Goal: Information Seeking & Learning: Learn about a topic

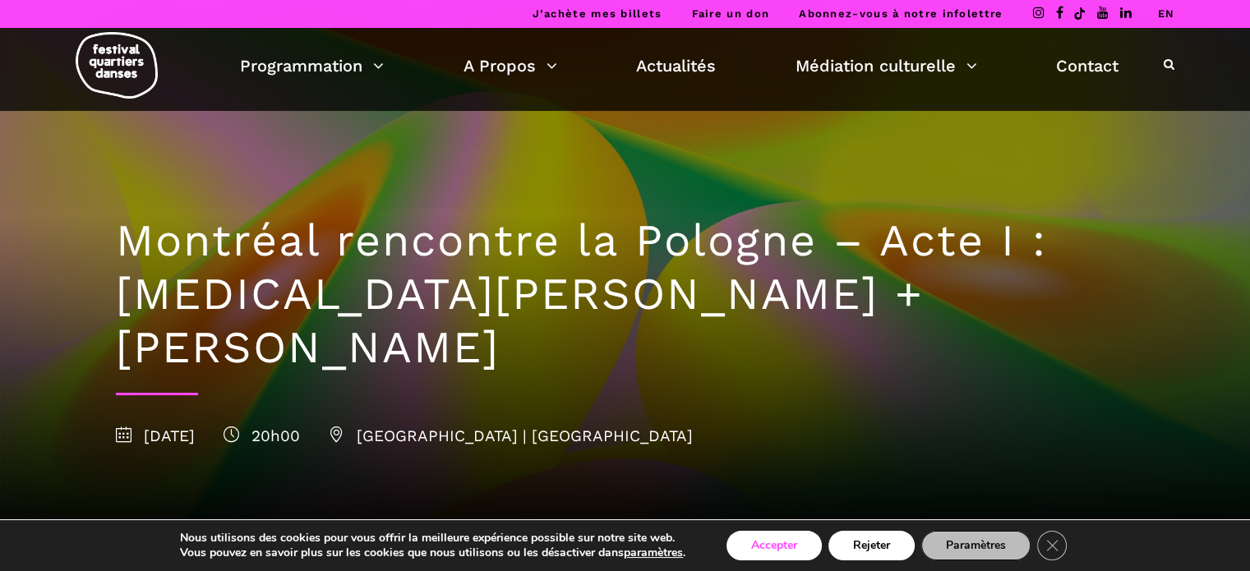
click at [776, 548] on button "Accepter" at bounding box center [773, 546] width 95 height 30
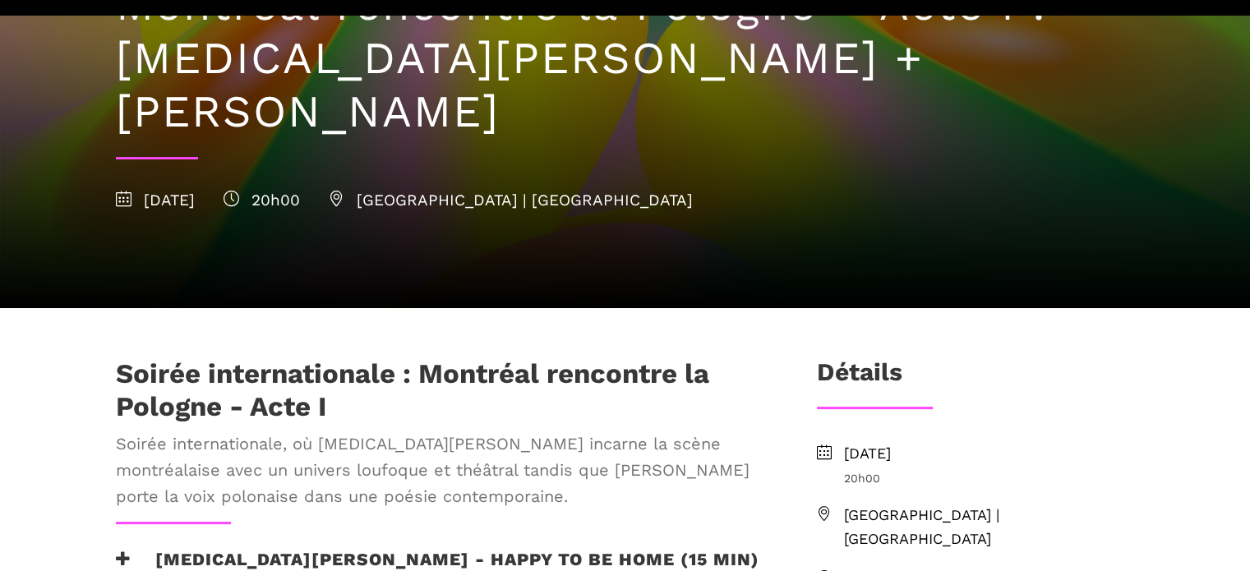
scroll to position [246, 0]
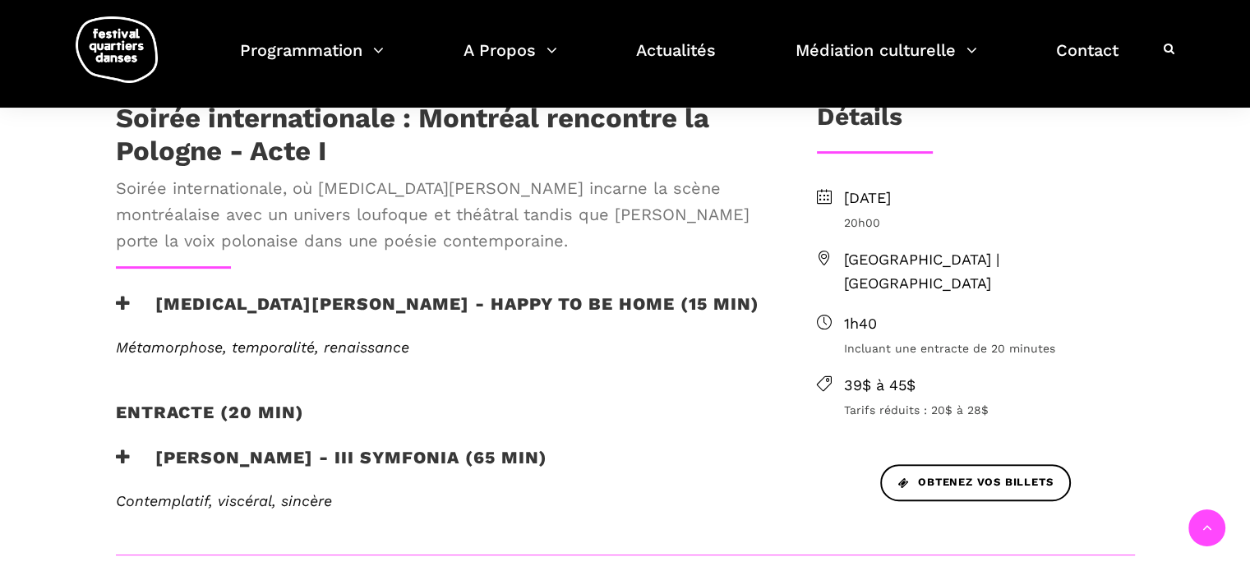
scroll to position [493, 0]
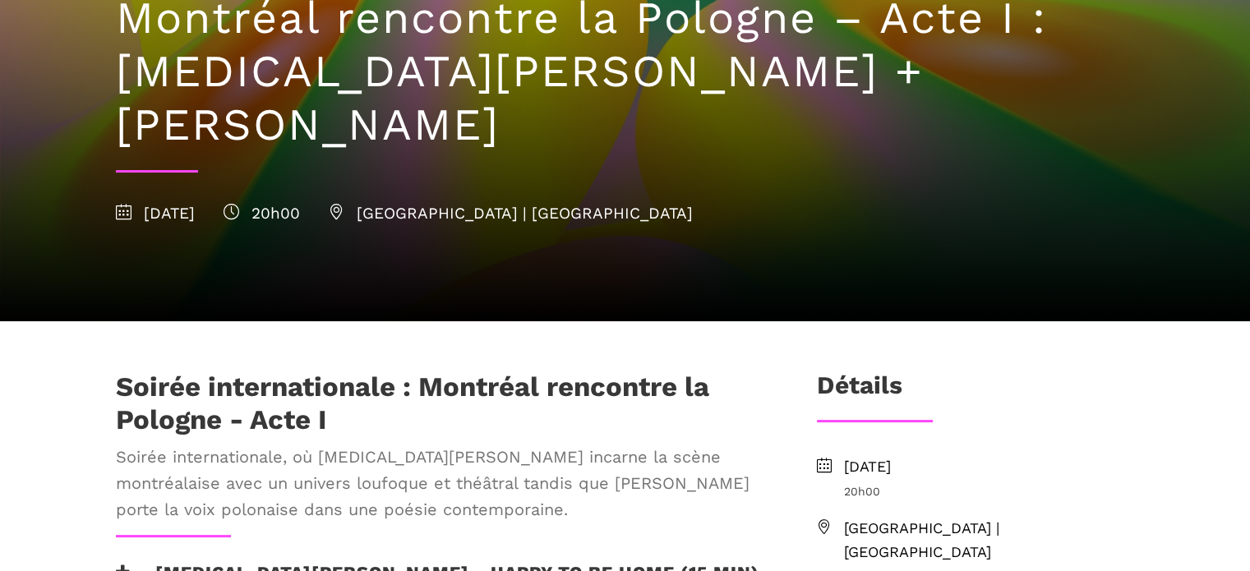
scroll to position [246, 0]
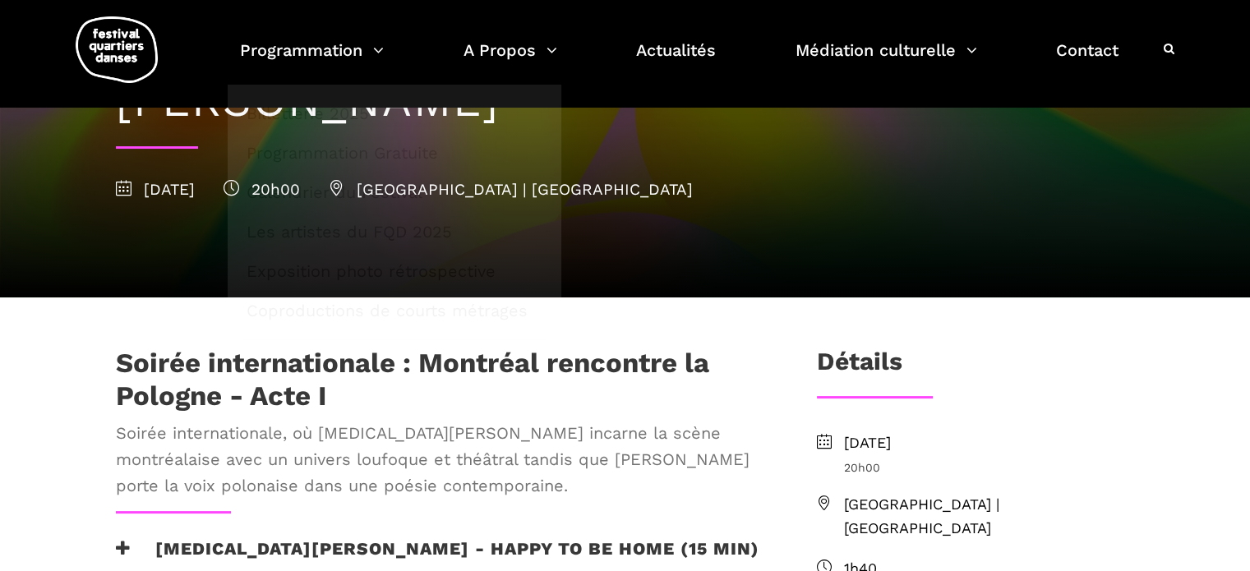
click at [610, 449] on div "Soirée internationale : Montréal rencontre la Pologne - Acte I Soirée internati…" at bounding box center [439, 429] width 680 height 164
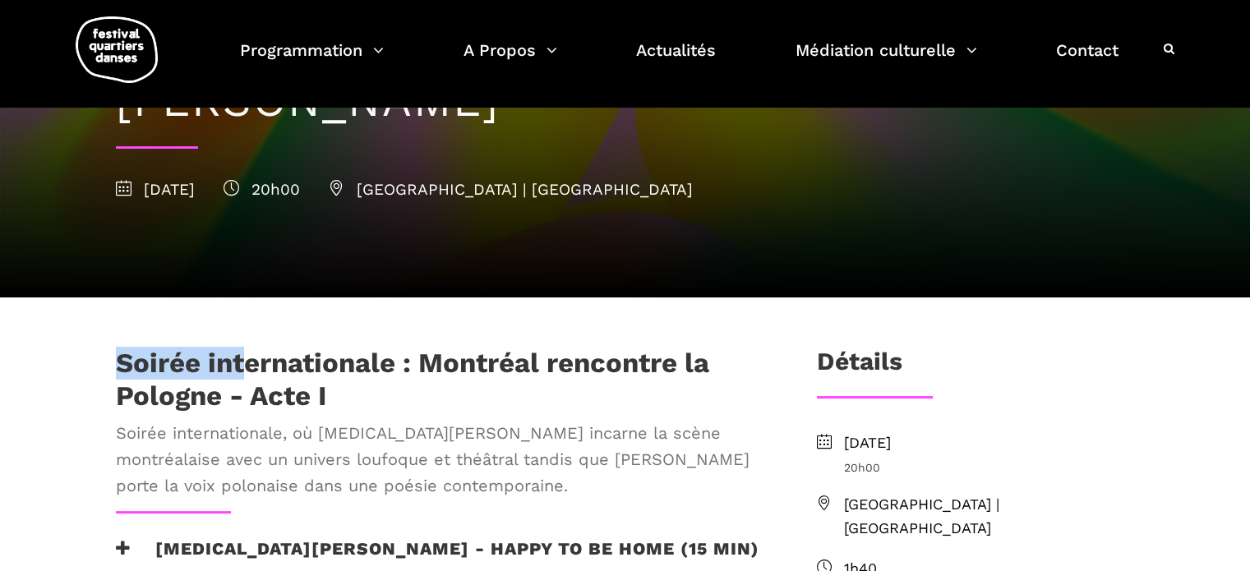
drag, startPoint x: 118, startPoint y: 303, endPoint x: 242, endPoint y: 303, distance: 124.1
click at [242, 347] on h1 "Soirée internationale : Montréal rencontre la Pologne - Acte I" at bounding box center [439, 379] width 647 height 65
click at [484, 347] on h1 "Soirée internationale : Montréal rencontre la Pologne - Acte I" at bounding box center [439, 379] width 647 height 65
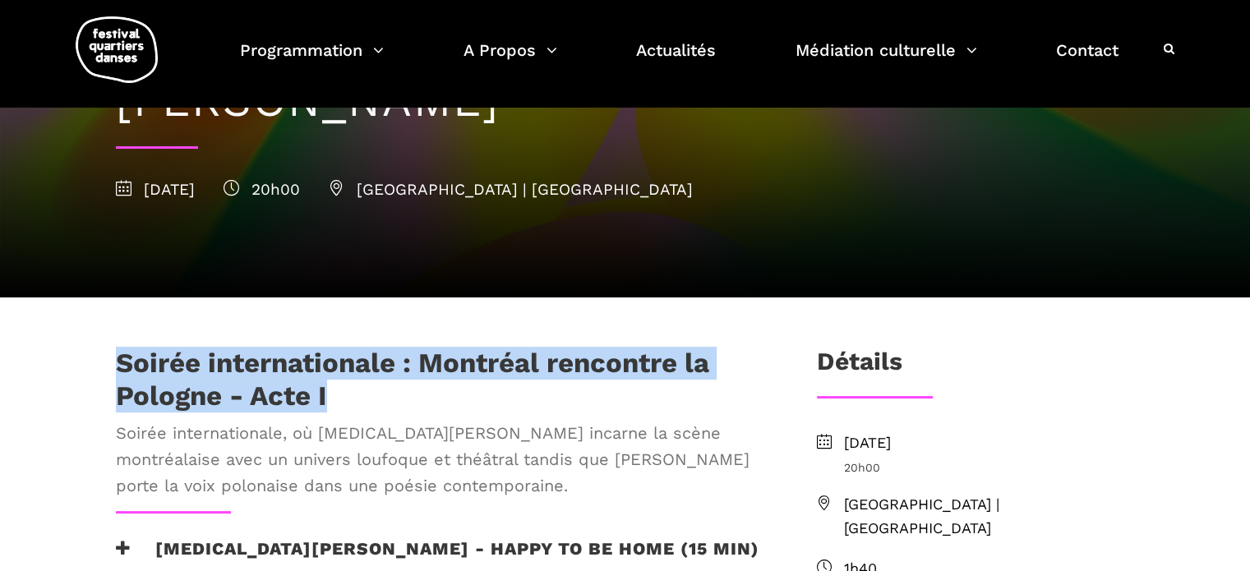
drag, startPoint x: 113, startPoint y: 303, endPoint x: 375, endPoint y: 348, distance: 265.0
click at [375, 348] on div "Soirée internationale : Montréal rencontre la Pologne - Acte I Soirée internati…" at bounding box center [439, 429] width 680 height 164
copy h1 "Soirée internationale : Montréal rencontre la Pologne - Acte I"
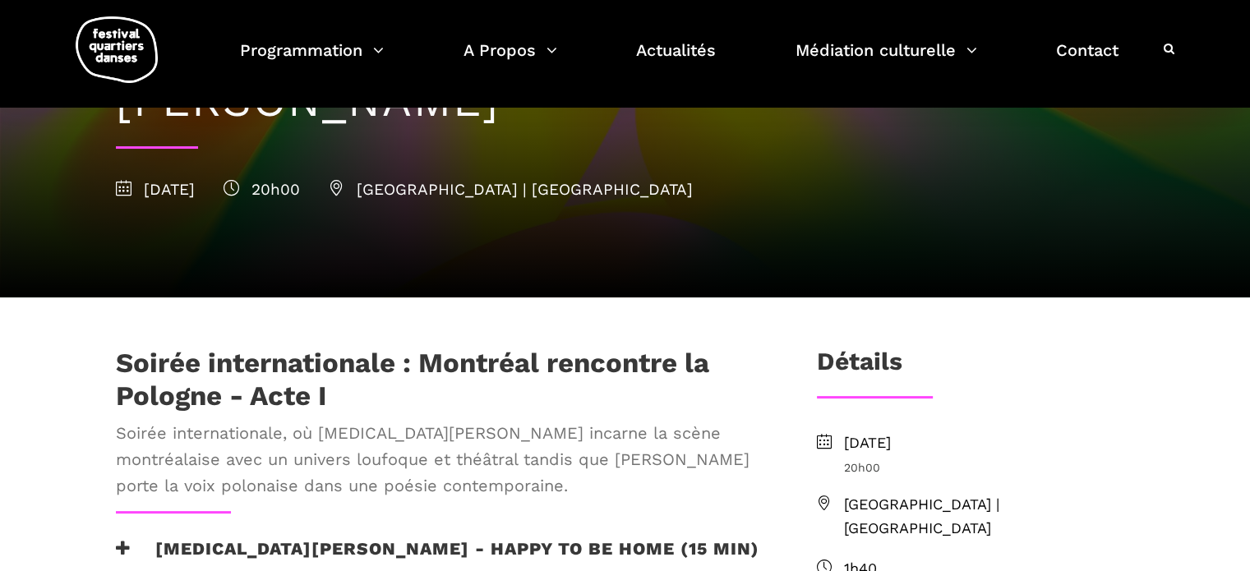
click at [355, 364] on div "Soirée internationale : Montréal rencontre la Pologne - Acte I Soirée internati…" at bounding box center [439, 429] width 680 height 164
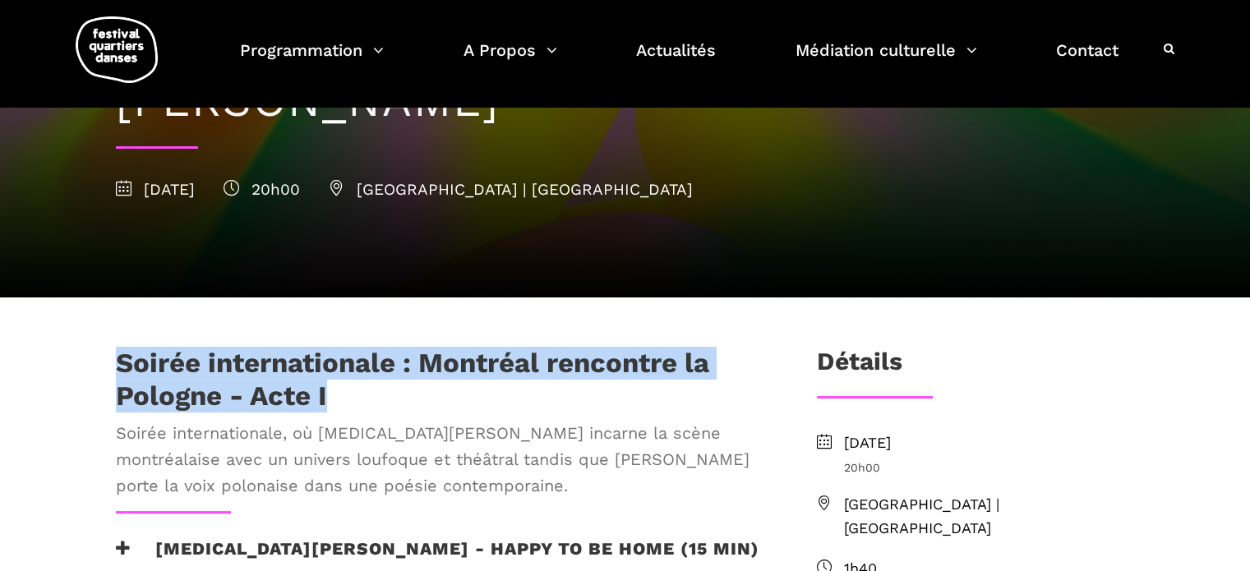
drag, startPoint x: 102, startPoint y: 304, endPoint x: 385, endPoint y: 334, distance: 285.1
click at [385, 347] on div "Soirée internationale : Montréal rencontre la Pologne - Acte I Soirée internati…" at bounding box center [439, 429] width 680 height 164
copy h1 "Soirée internationale : Montréal rencontre la Pologne - Acte I"
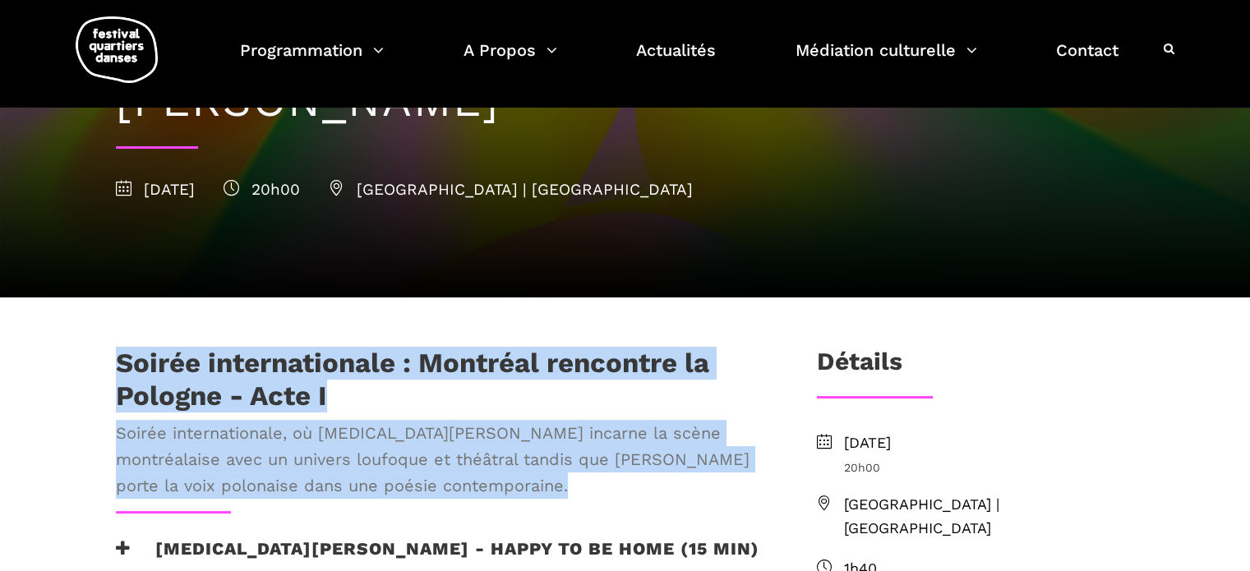
drag, startPoint x: 123, startPoint y: 302, endPoint x: 434, endPoint y: 458, distance: 347.2
click at [434, 458] on div "Soirée internationale : Montréal rencontre la Pologne - Acte I Soirée internati…" at bounding box center [439, 573] width 680 height 453
copy div "Soirée internationale : Montréal rencontre la Pologne - Acte I Soirée internati…"
